Goal: Information Seeking & Learning: Find specific fact

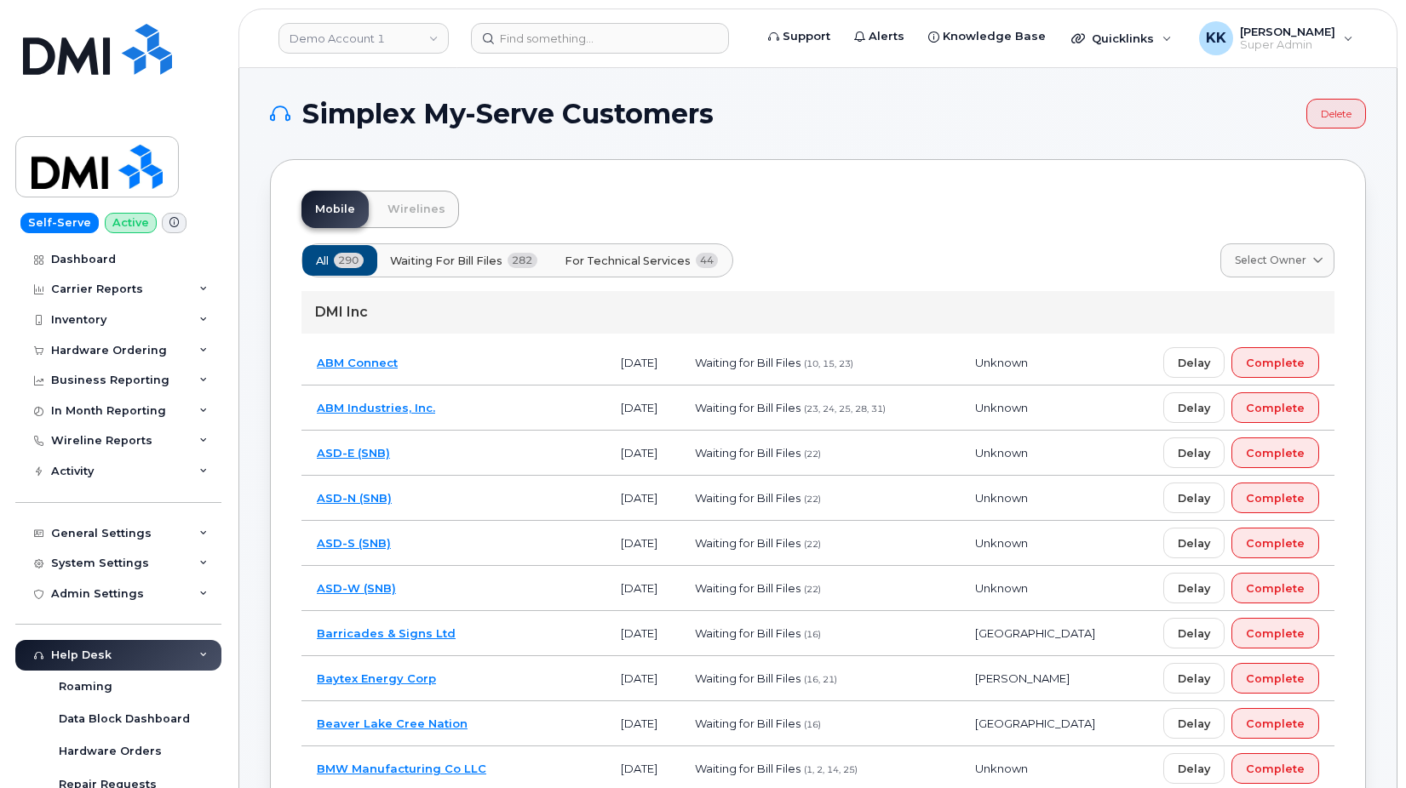
click at [673, 267] on span "For Technical Services" at bounding box center [627, 261] width 126 height 16
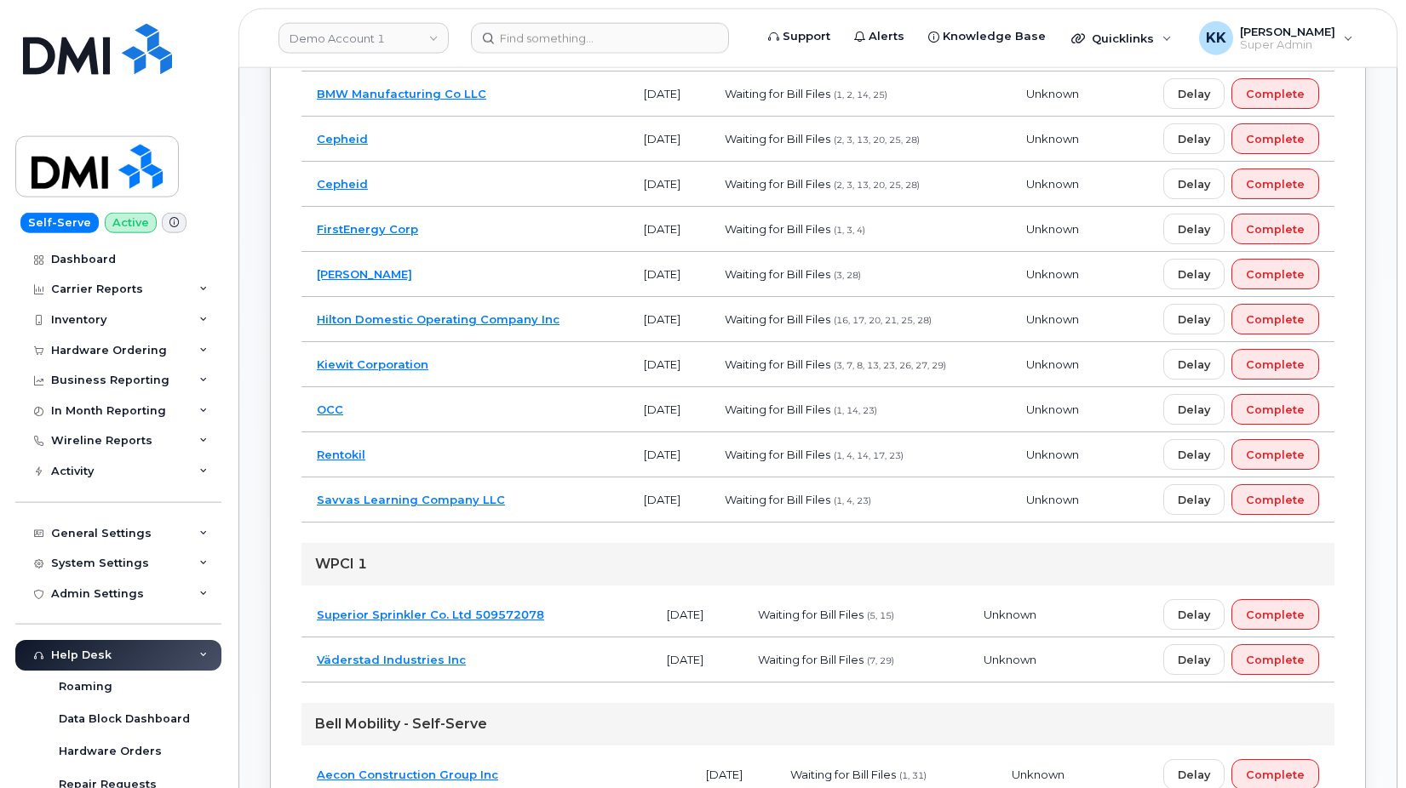
scroll to position [434, 0]
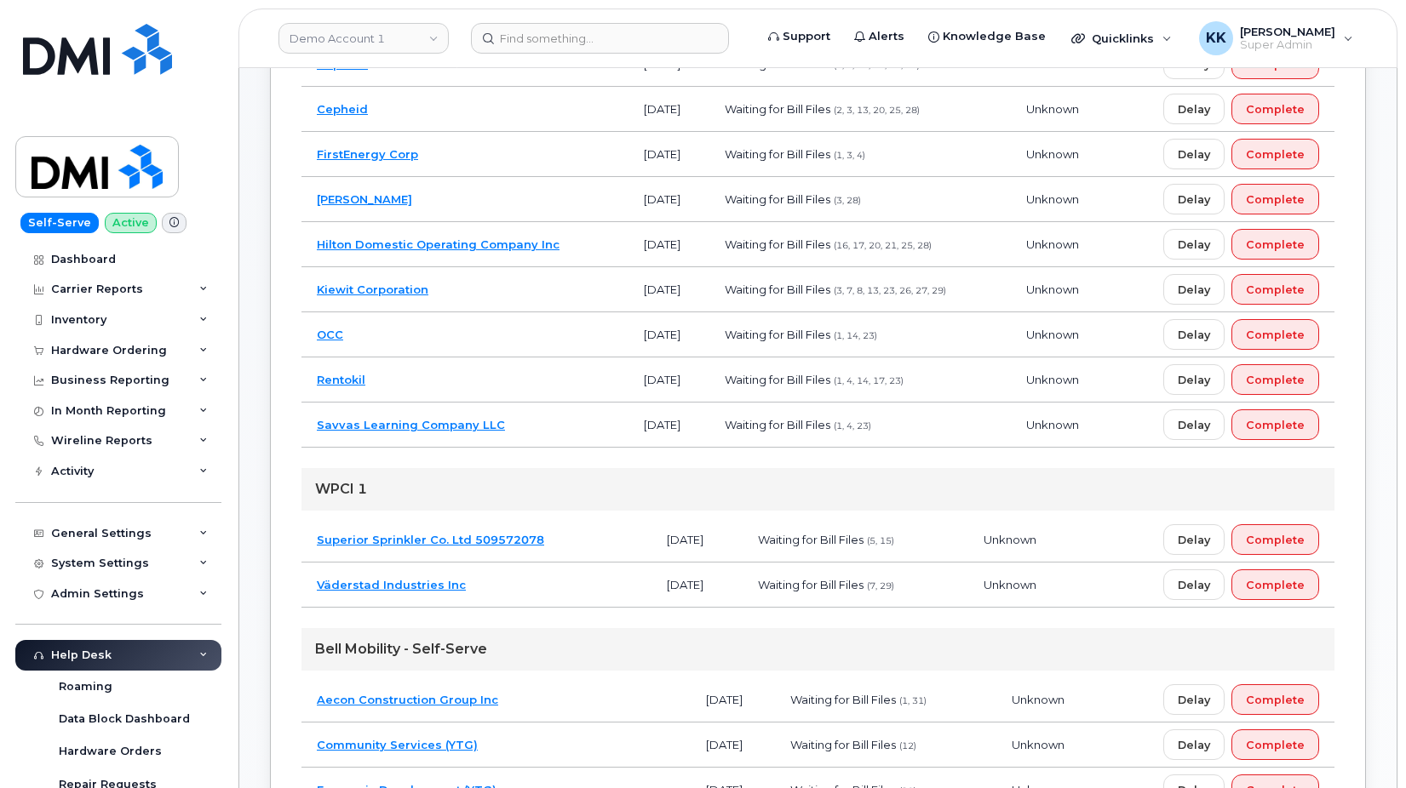
click at [544, 299] on td "Kiewit Corporation" at bounding box center [464, 289] width 327 height 45
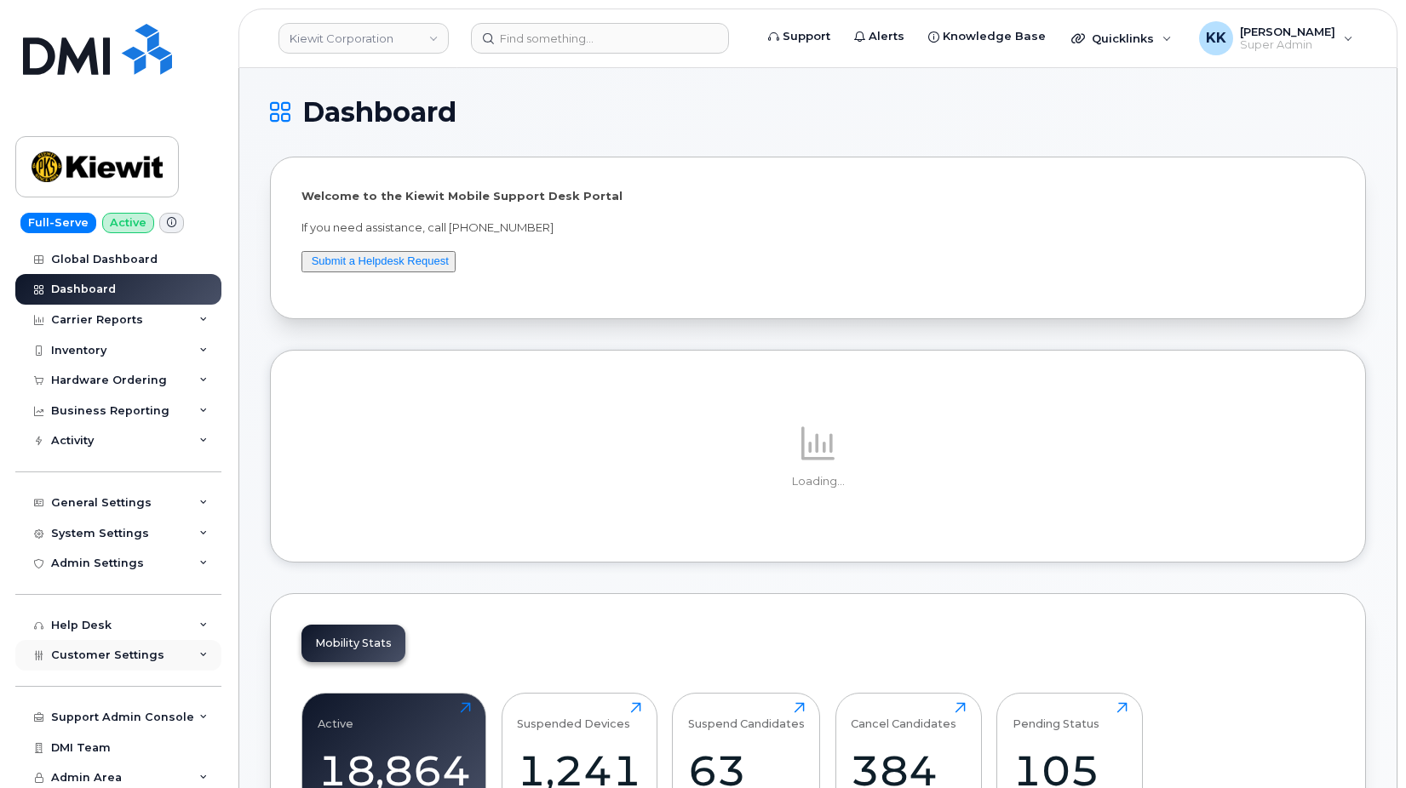
click at [106, 650] on span "Customer Settings" at bounding box center [107, 655] width 113 height 13
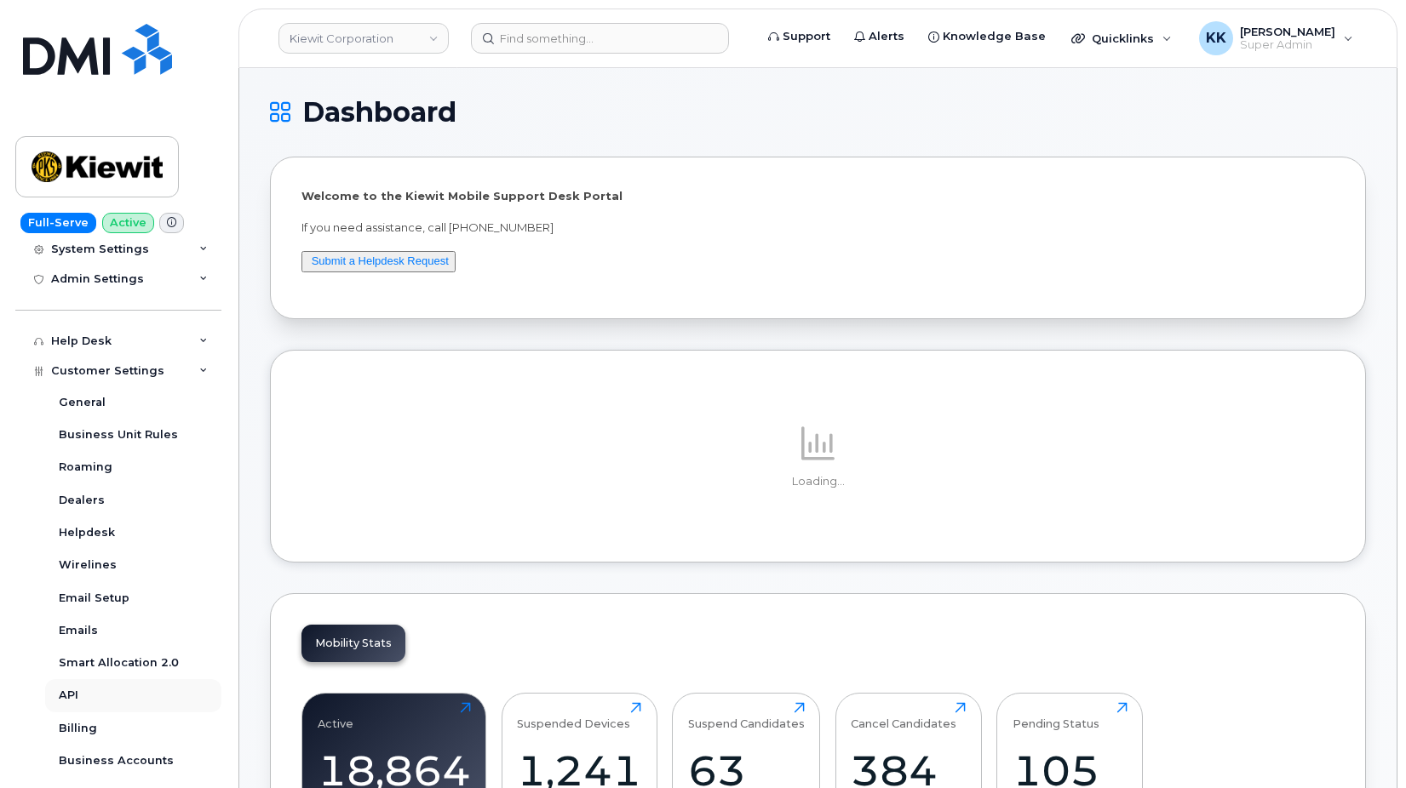
scroll to position [327, 0]
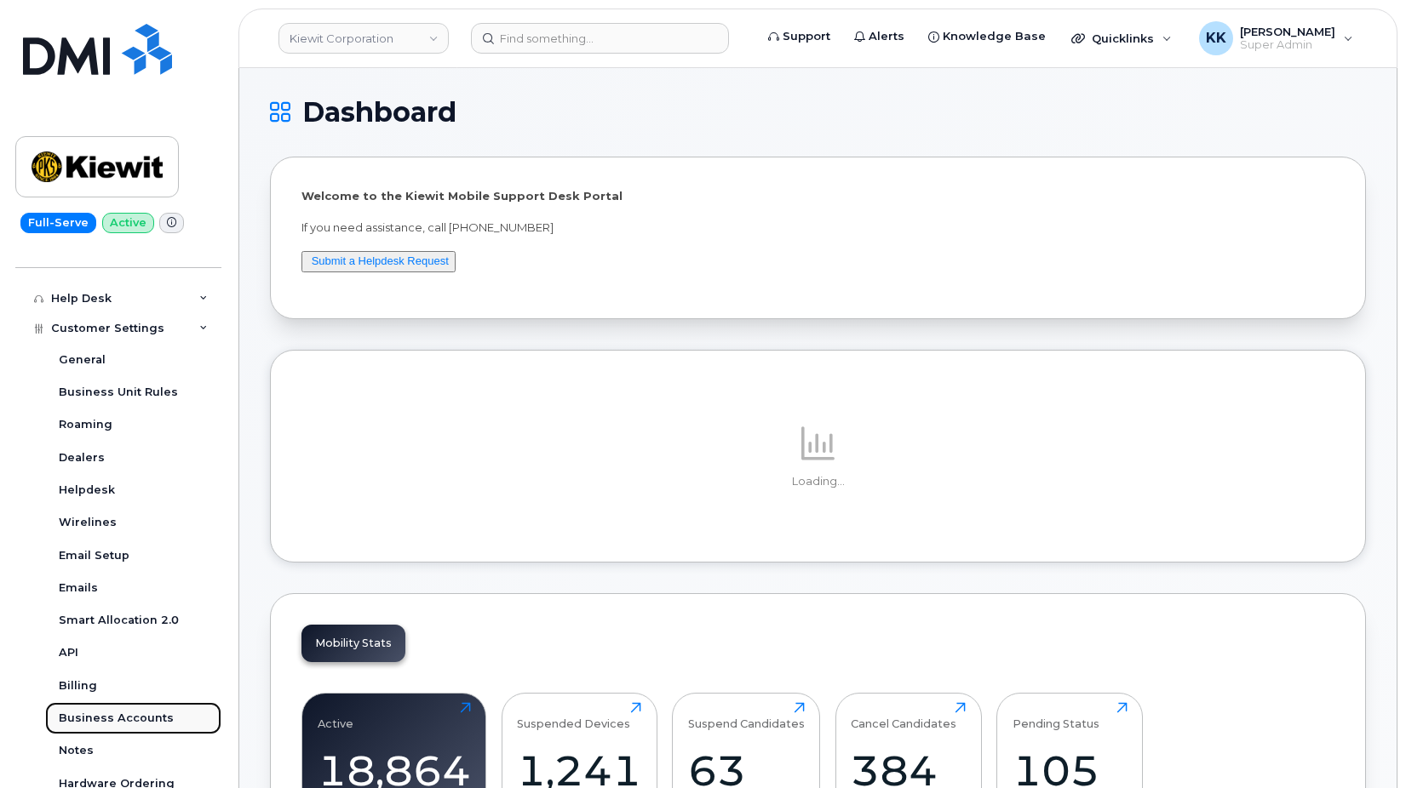
click at [112, 717] on div "Business Accounts" at bounding box center [116, 718] width 115 height 15
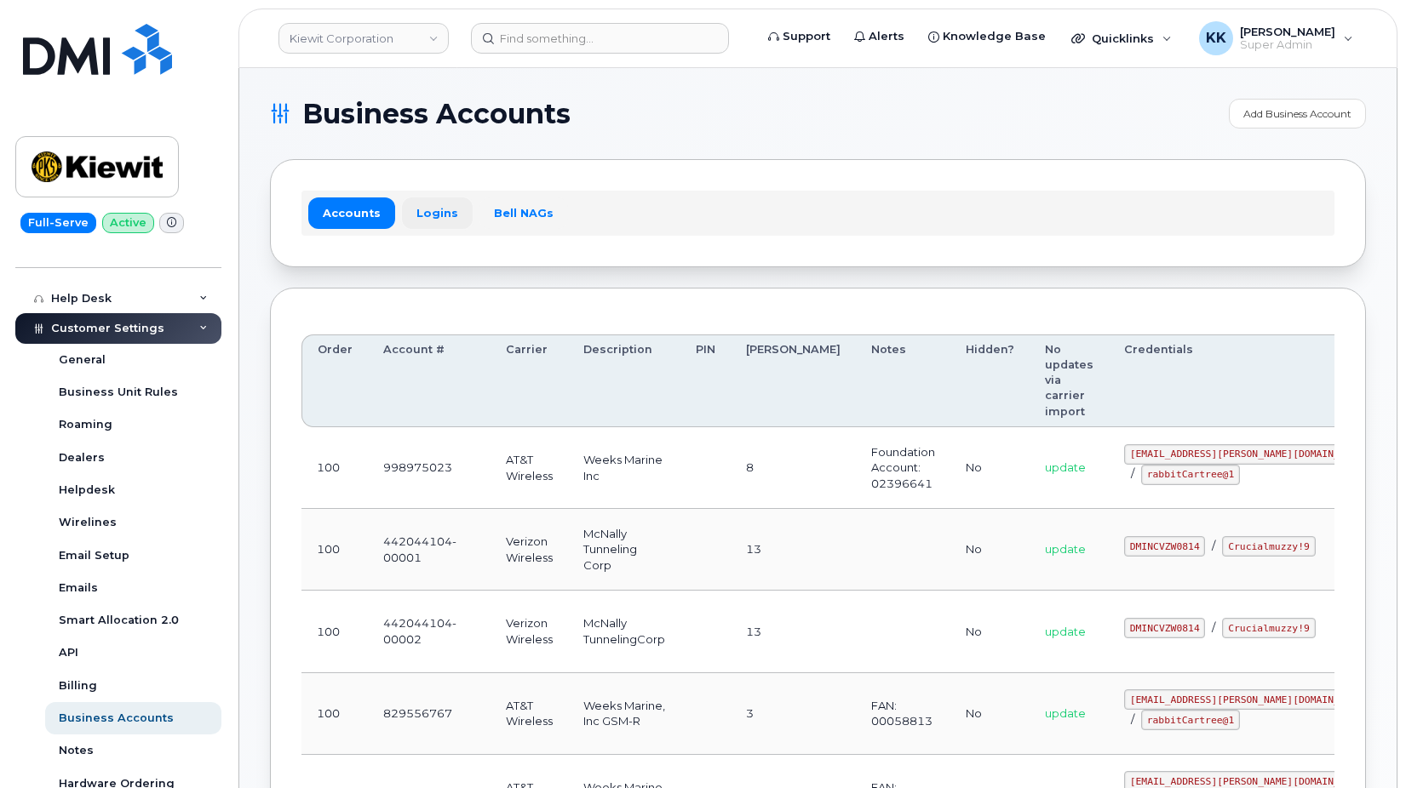
click at [428, 210] on link "Logins" at bounding box center [437, 213] width 71 height 31
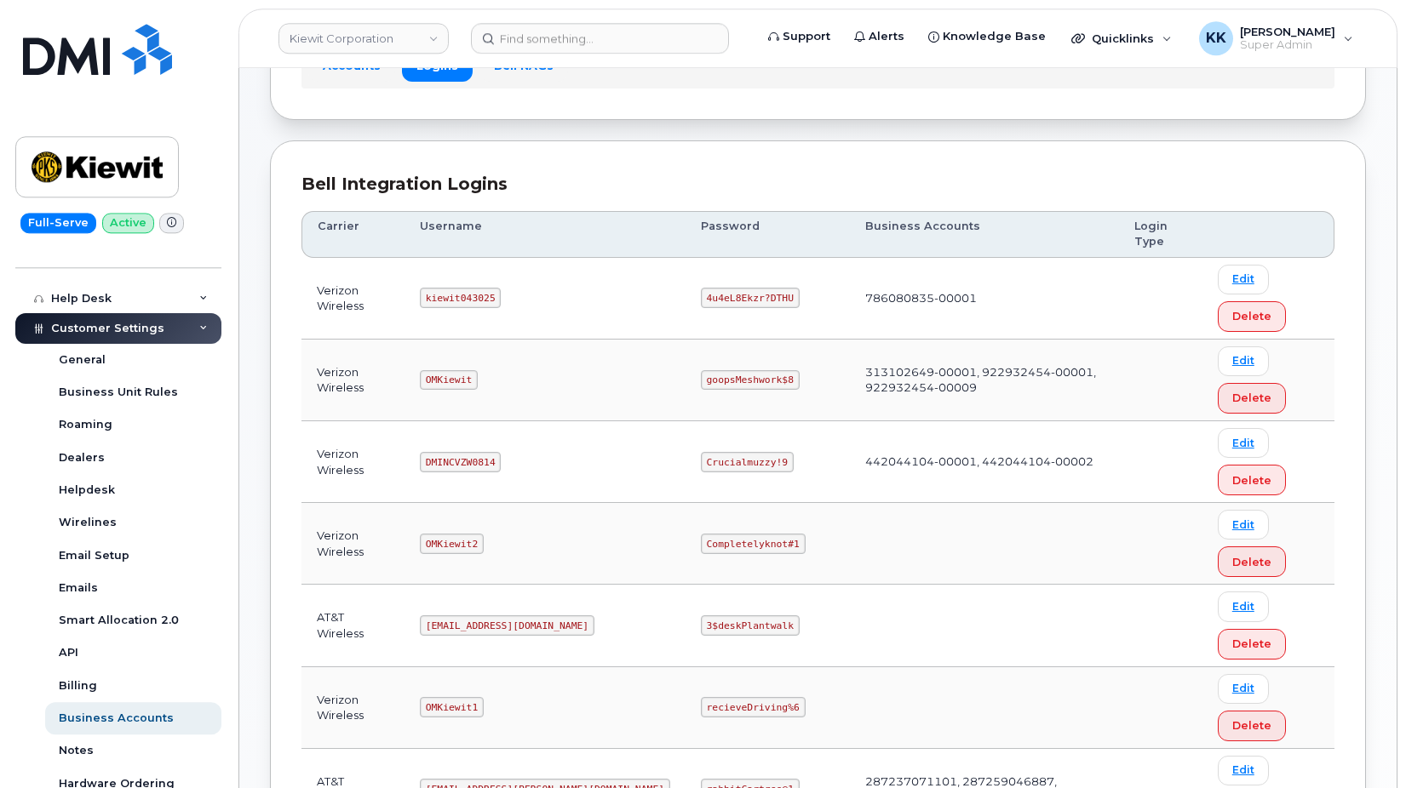
scroll to position [174, 0]
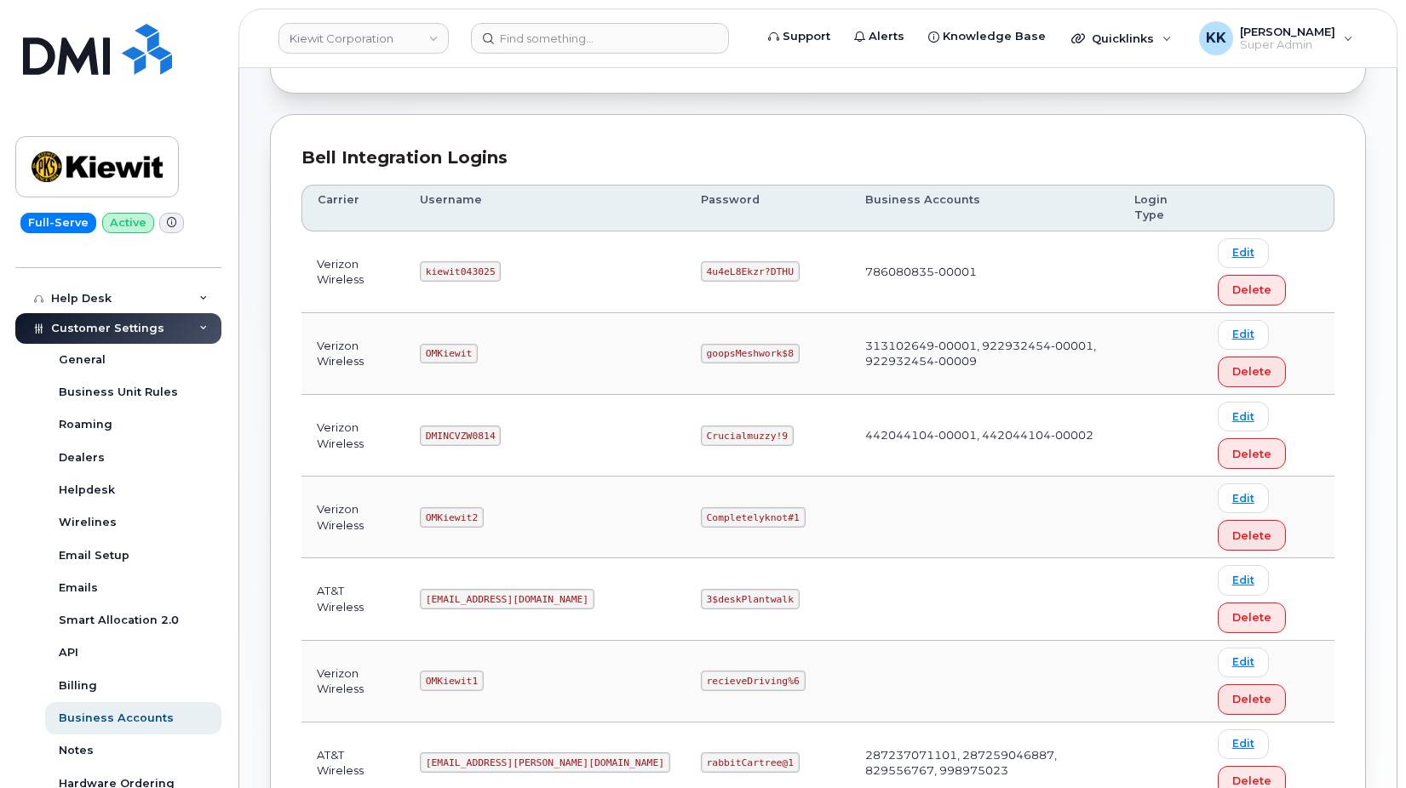
click at [478, 439] on code "DMINCVZW0814" at bounding box center [460, 436] width 81 height 20
click at [701, 435] on code "Crucialmuzzy!9" at bounding box center [747, 436] width 93 height 20
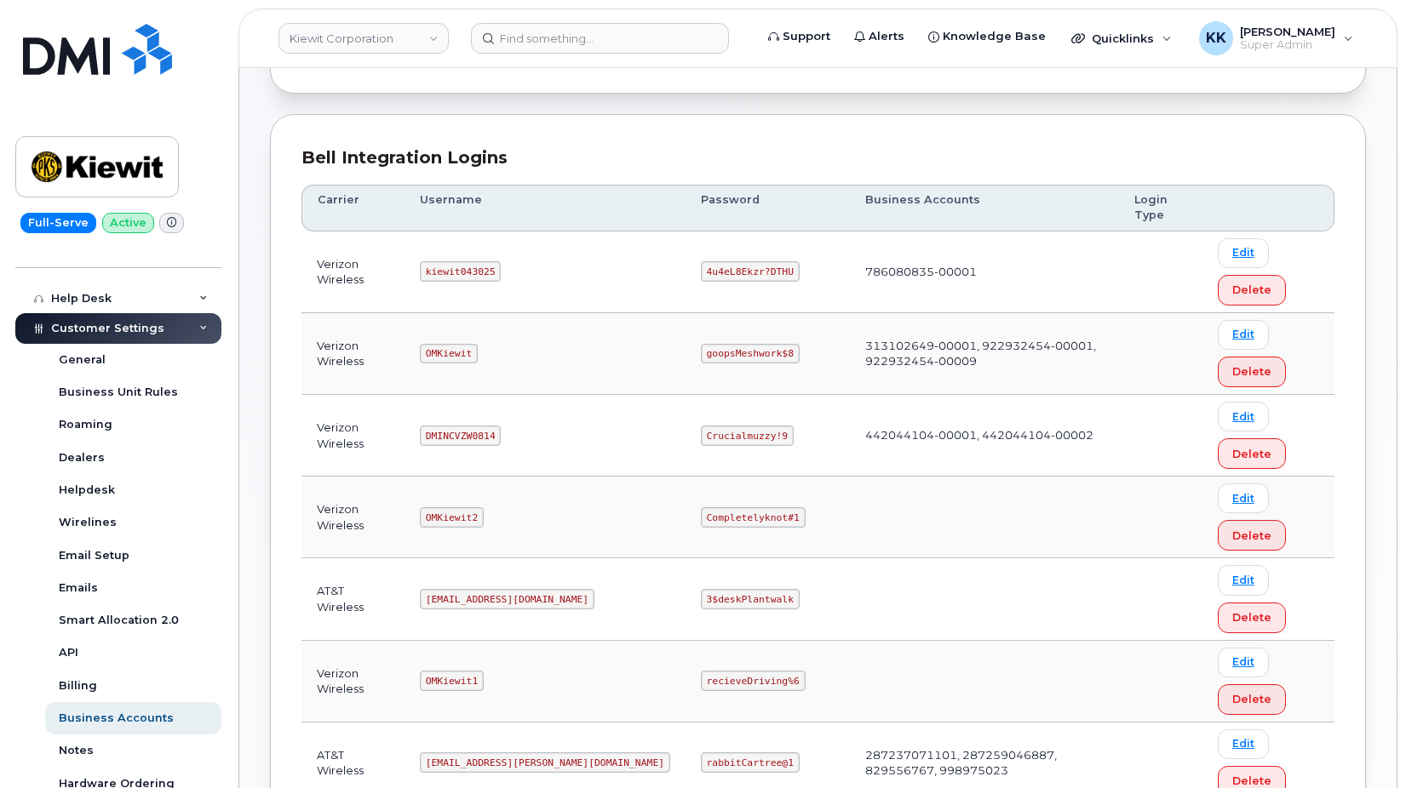
click at [701, 435] on code "Crucialmuzzy!9" at bounding box center [747, 436] width 93 height 20
